Goal: Information Seeking & Learning: Learn about a topic

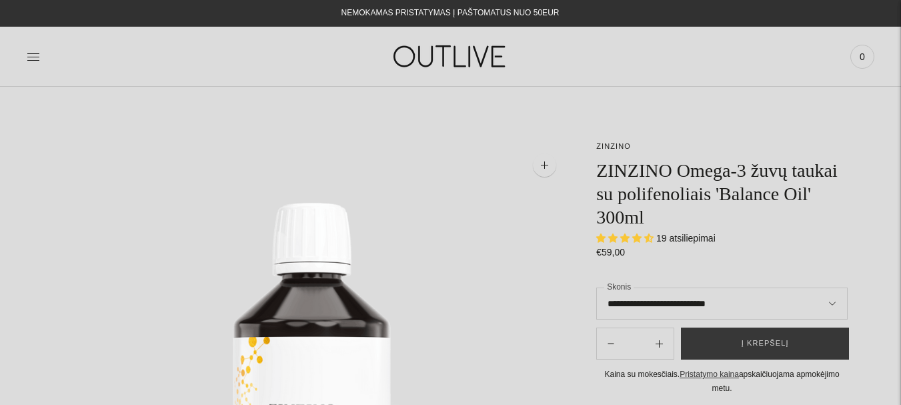
select select "**********"
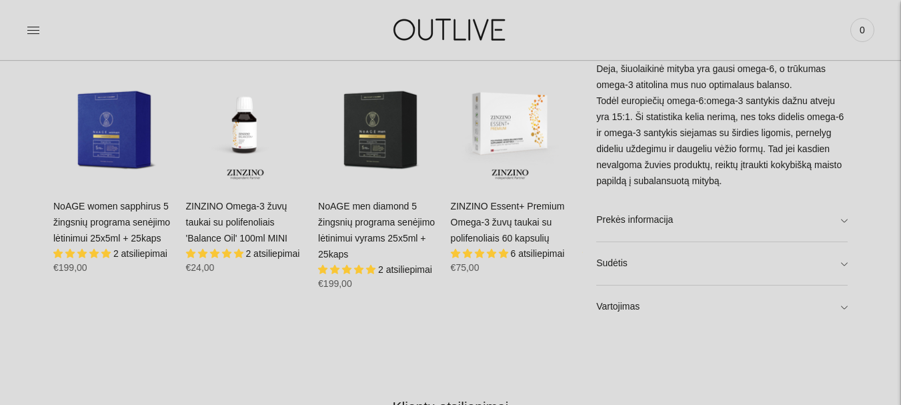
scroll to position [886, 0]
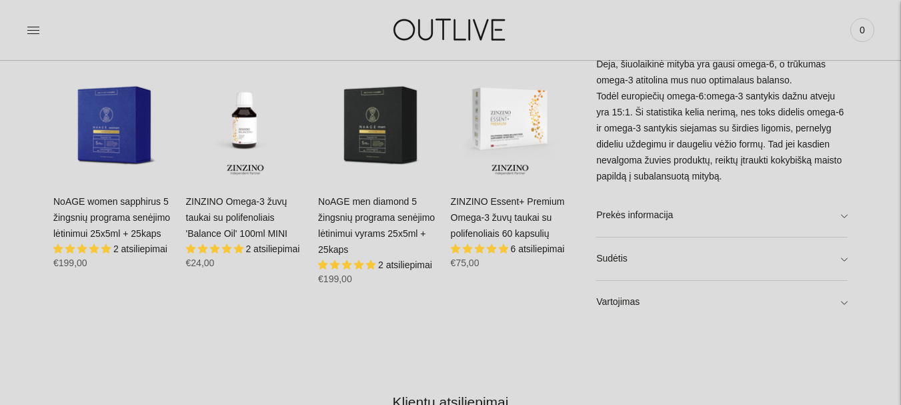
click at [237, 215] on link "ZINZINO Omega-3 žuvų taukai su polifenoliais 'Balance Oil' 100ml MINI" at bounding box center [236, 217] width 101 height 43
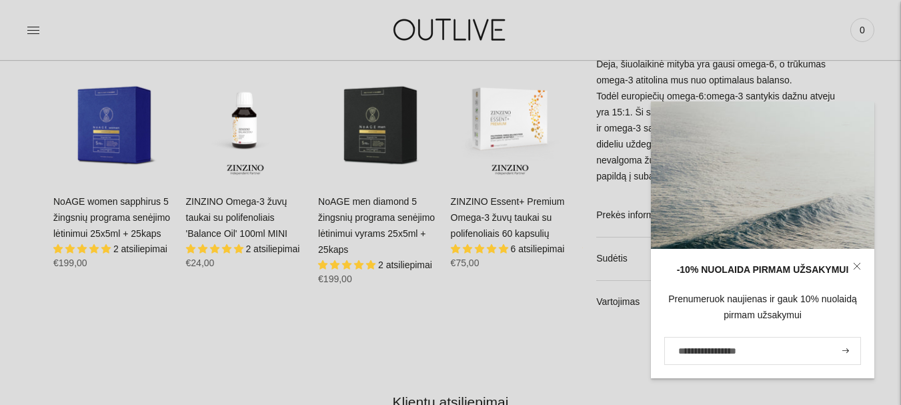
scroll to position [880, 0]
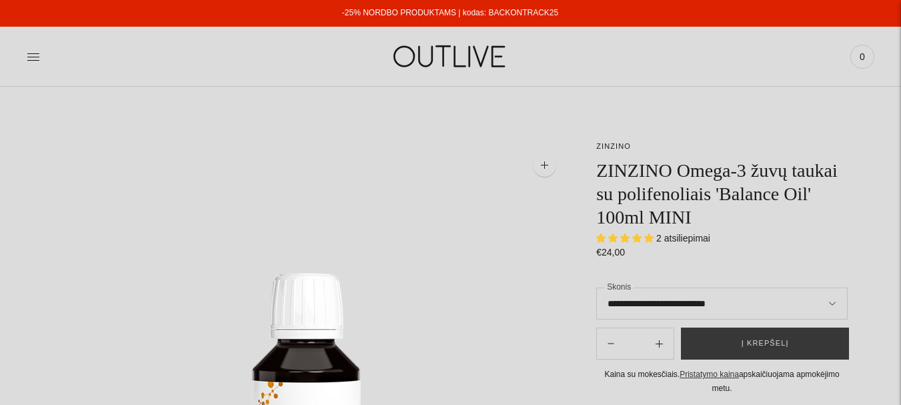
select select "**********"
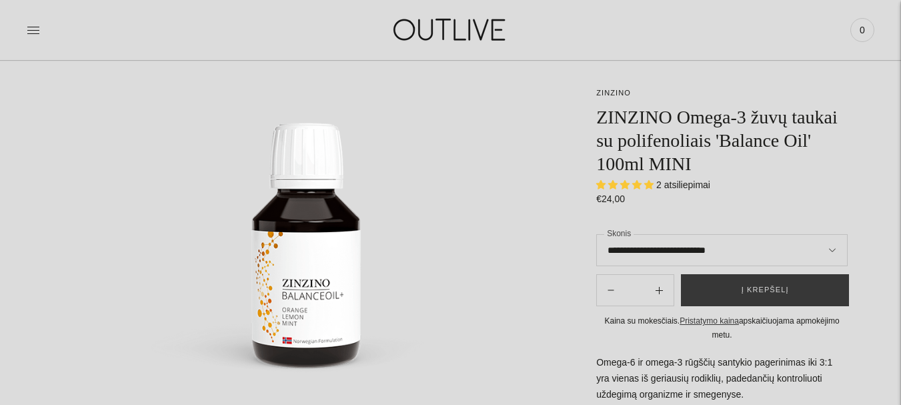
scroll to position [202, 0]
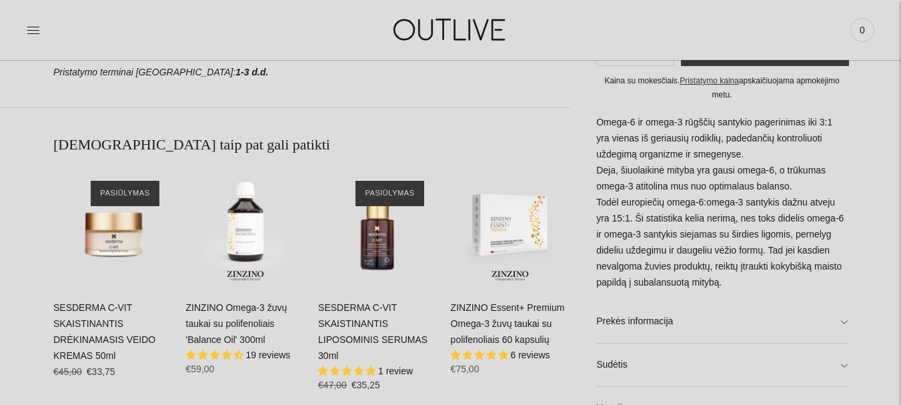
scroll to position [834, 0]
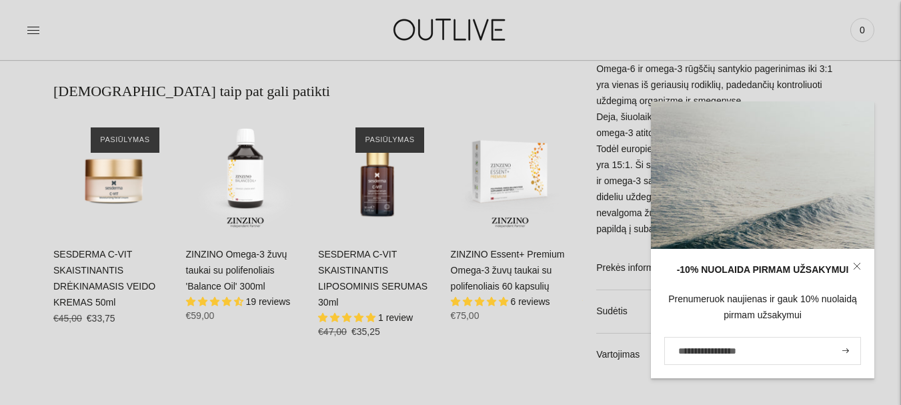
click at [860, 263] on icon at bounding box center [857, 266] width 8 height 8
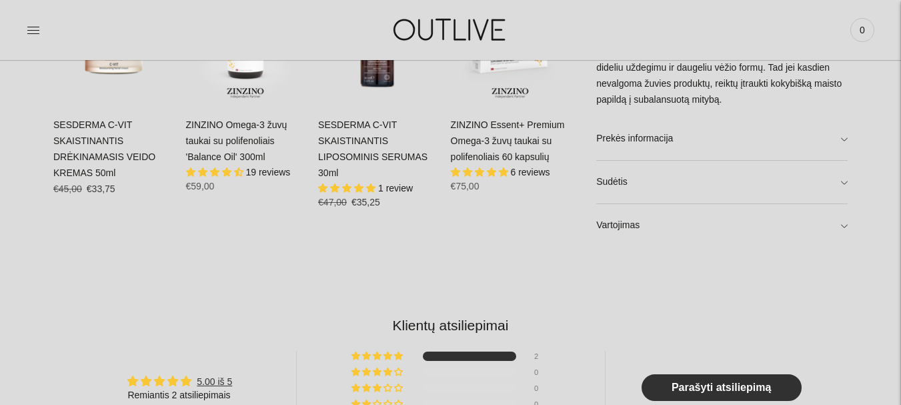
scroll to position [944, 0]
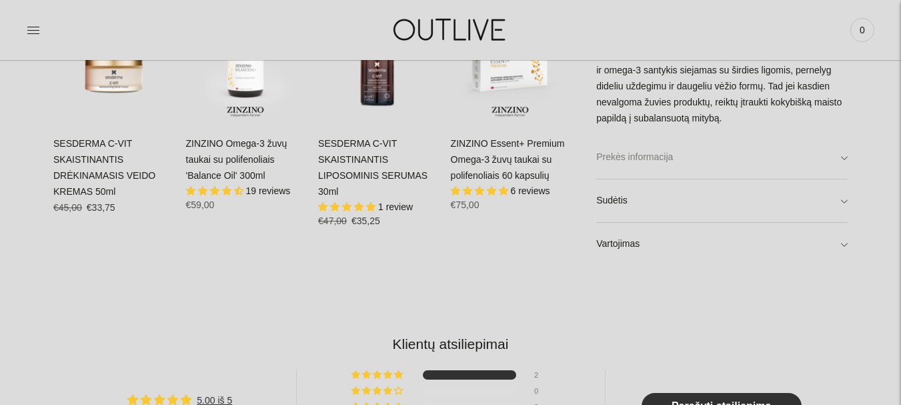
click at [847, 155] on link "Prekės informacija" at bounding box center [721, 156] width 251 height 43
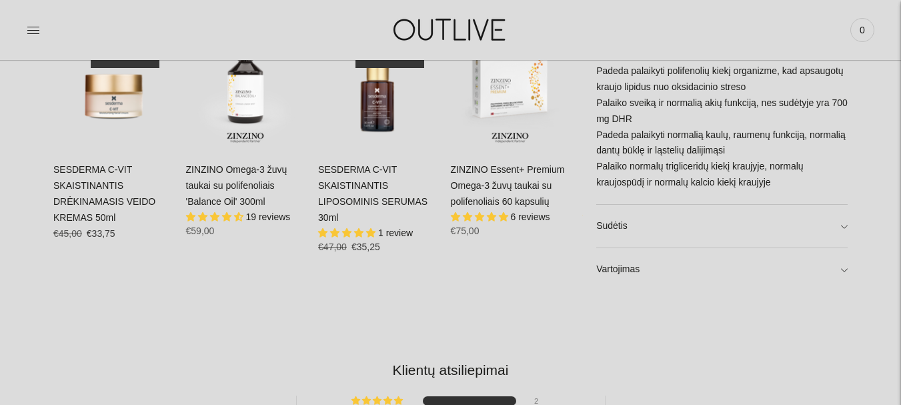
scroll to position [922, 0]
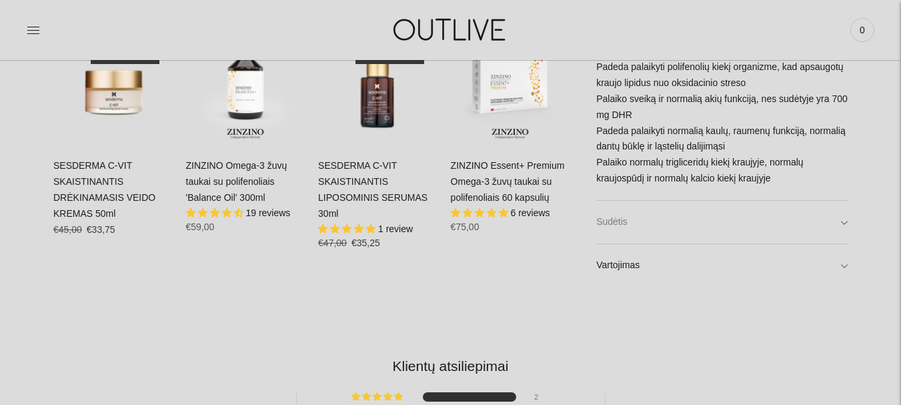
click at [843, 217] on link "Sudėtis" at bounding box center [721, 222] width 251 height 43
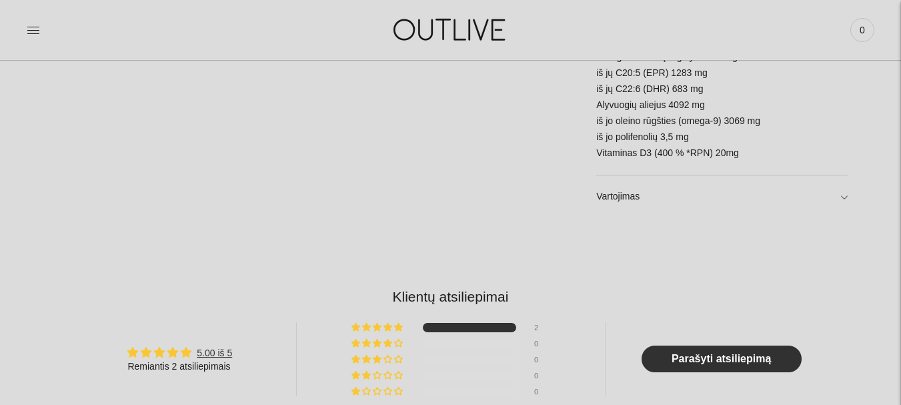
scroll to position [1214, 0]
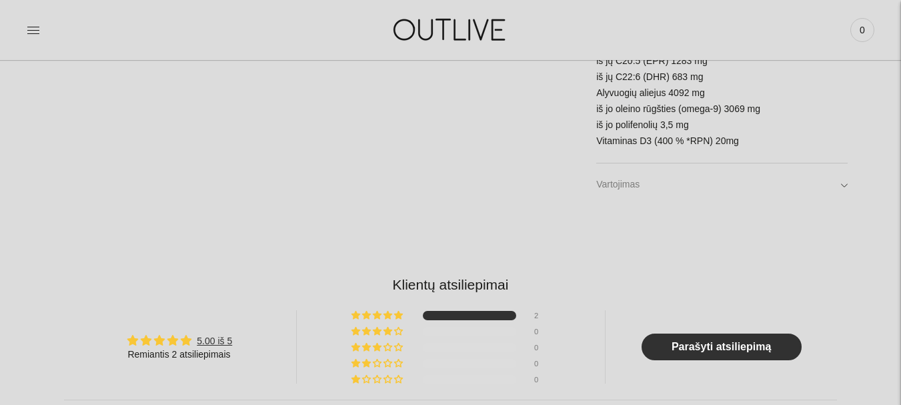
click at [842, 186] on link "Vartojimas" at bounding box center [721, 184] width 251 height 43
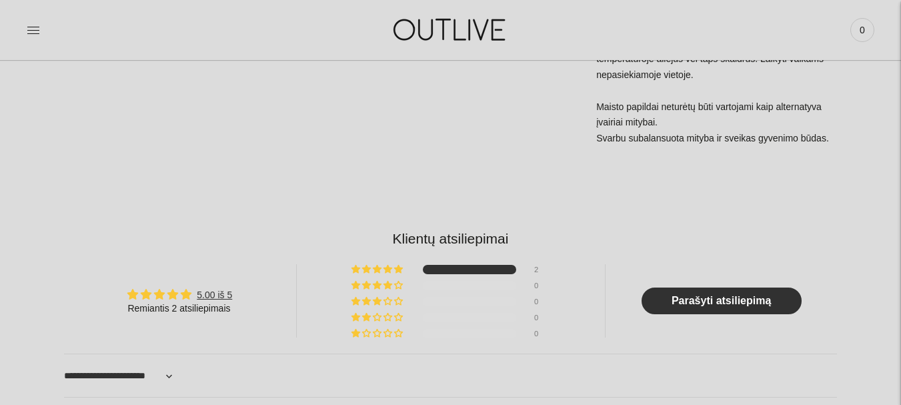
scroll to position [1675, 0]
